Goal: Information Seeking & Learning: Find specific fact

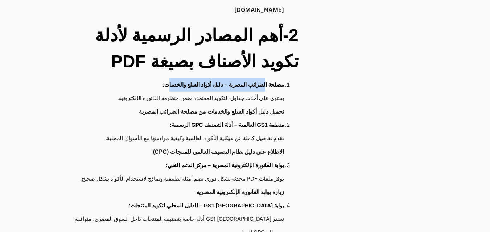
drag, startPoint x: 264, startPoint y: 94, endPoint x: 169, endPoint y: 95, distance: 95.7
click at [169, 88] on strong "مصلحة الضرائب المصرية – دليل أكواد السلع والخدمات:" at bounding box center [222, 85] width 121 height 6
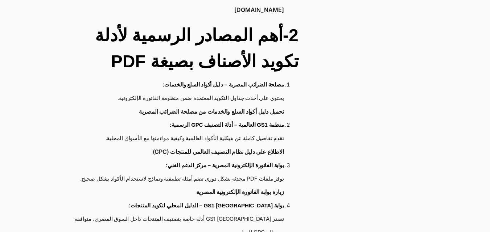
click at [159, 94] on li "مصلحة الضرائب المصرية – دليل أكواد السلع والخدمات: يحتوي على أحدث جداول التكويد…" at bounding box center [176, 98] width 216 height 40
drag, startPoint x: 282, startPoint y: 93, endPoint x: 158, endPoint y: 65, distance: 127.2
click at [217, 88] on strong "مصلحة الضرائب المصرية – دليل أكواد السلع والخدمات:" at bounding box center [222, 85] width 121 height 6
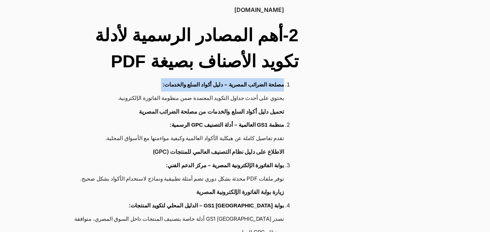
click at [217, 88] on strong "مصلحة الضرائب المصرية – دليل أكواد السلع والخدمات:" at bounding box center [222, 85] width 121 height 6
copy strong "مصلحة الضرائب المصرية – دليل أكواد السلع والخدمات:"
